Goal: Information Seeking & Learning: Learn about a topic

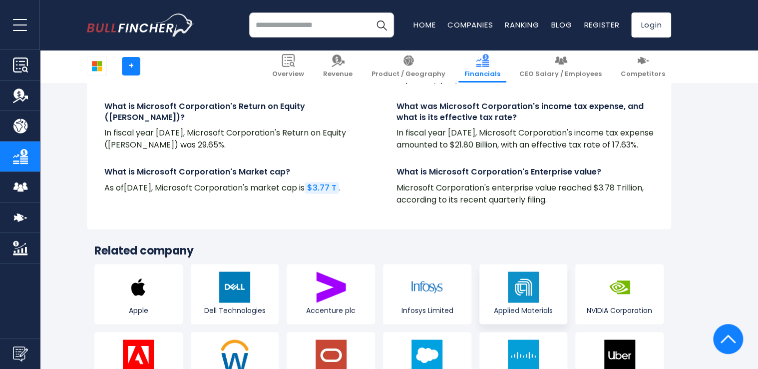
scroll to position [2547, 0]
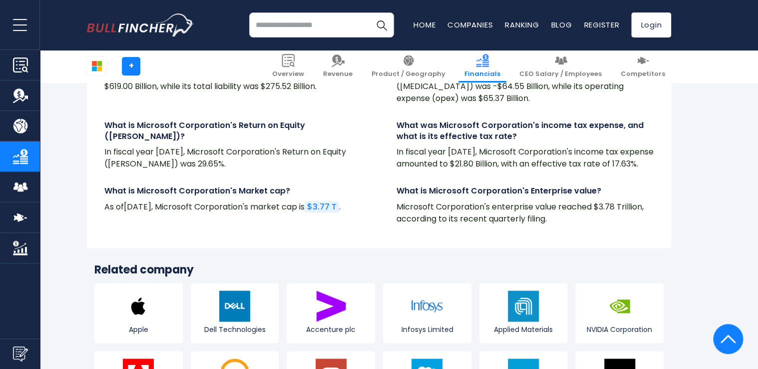
click at [273, 22] on input "search" at bounding box center [321, 24] width 145 height 25
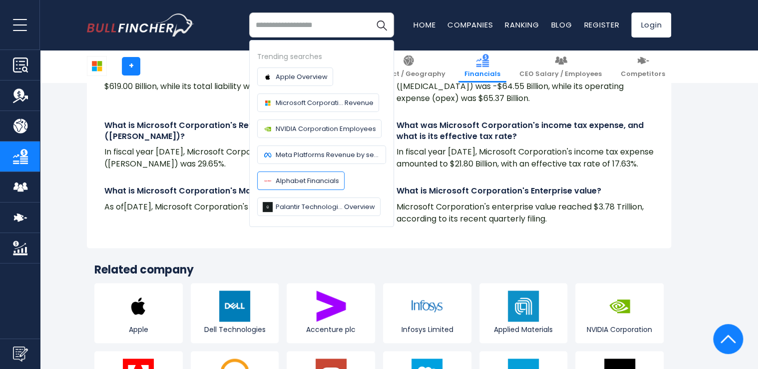
click at [304, 182] on span "Alphabet Financials" at bounding box center [307, 180] width 63 height 10
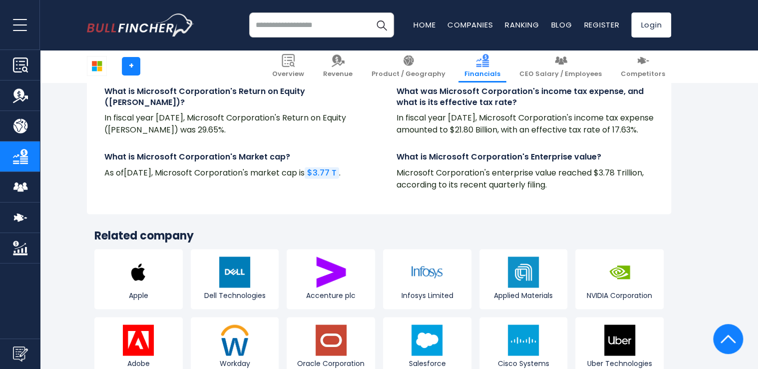
scroll to position [2627, 0]
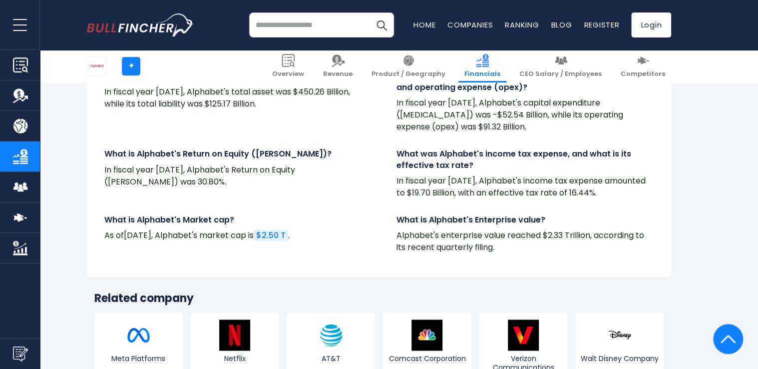
scroll to position [2638, 0]
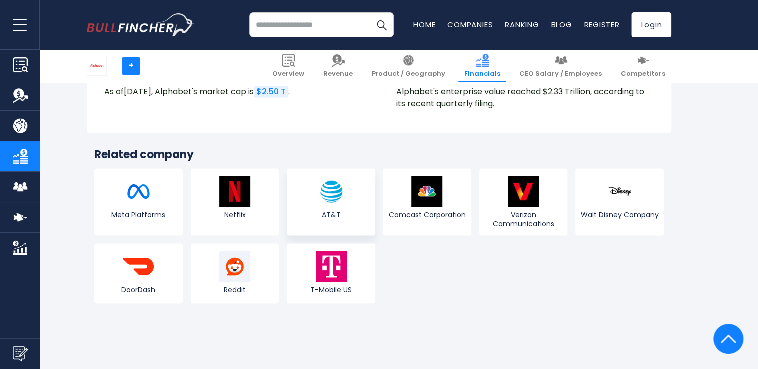
click at [336, 203] on img at bounding box center [331, 191] width 31 height 31
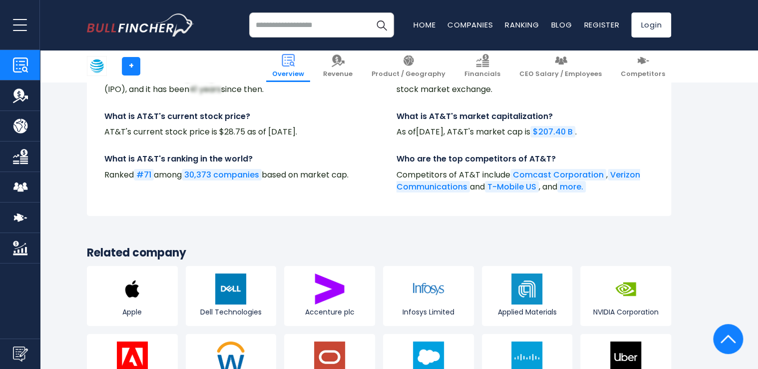
scroll to position [3696, 0]
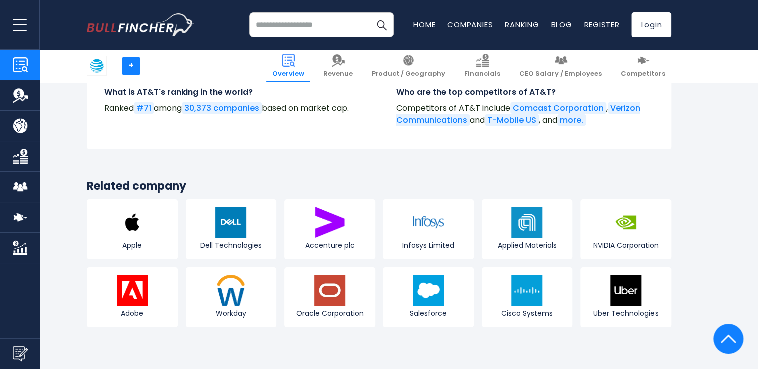
click at [273, 24] on input "search" at bounding box center [321, 24] width 145 height 25
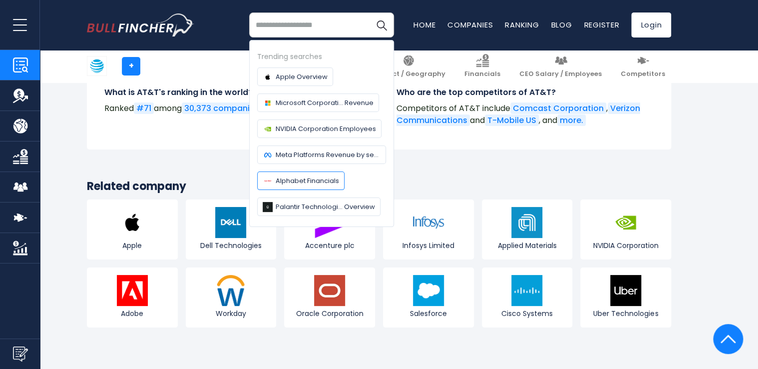
click at [308, 177] on span "Alphabet Financials" at bounding box center [307, 180] width 63 height 10
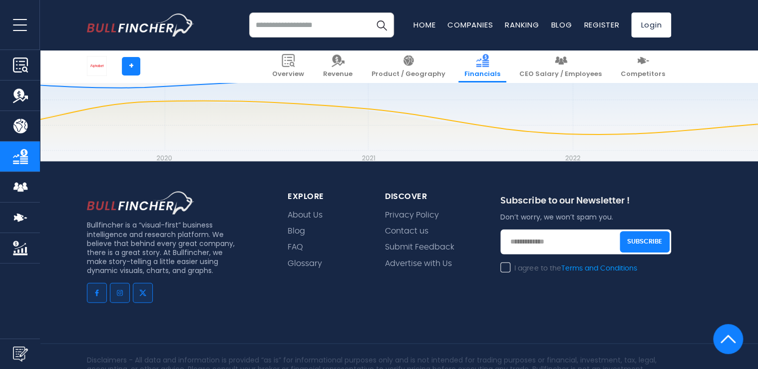
scroll to position [2896, 0]
